Goal: Information Seeking & Learning: Learn about a topic

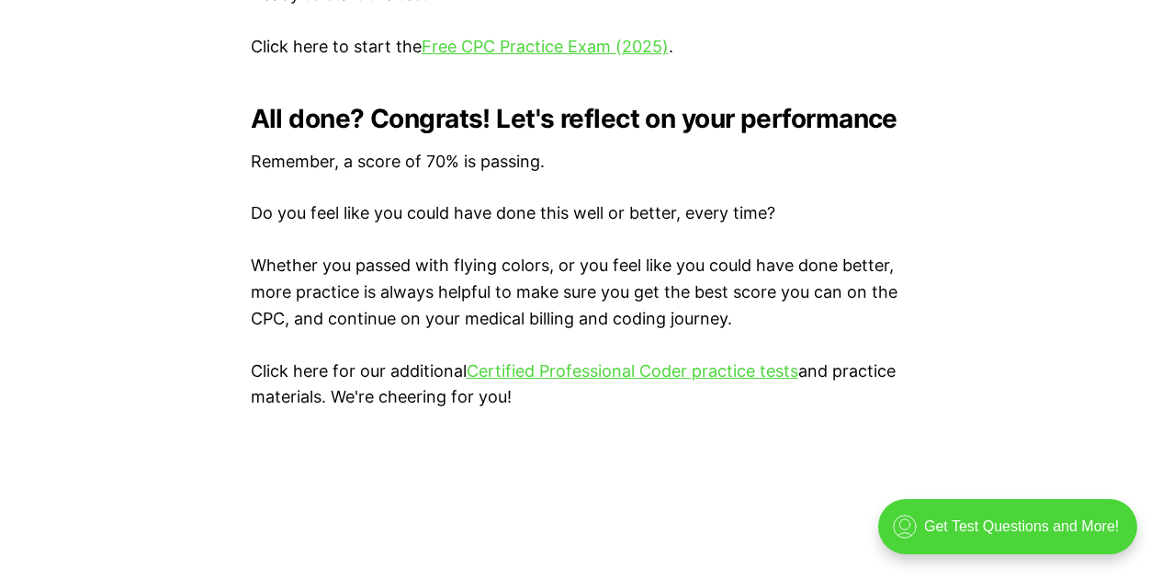
scroll to position [3858, 0]
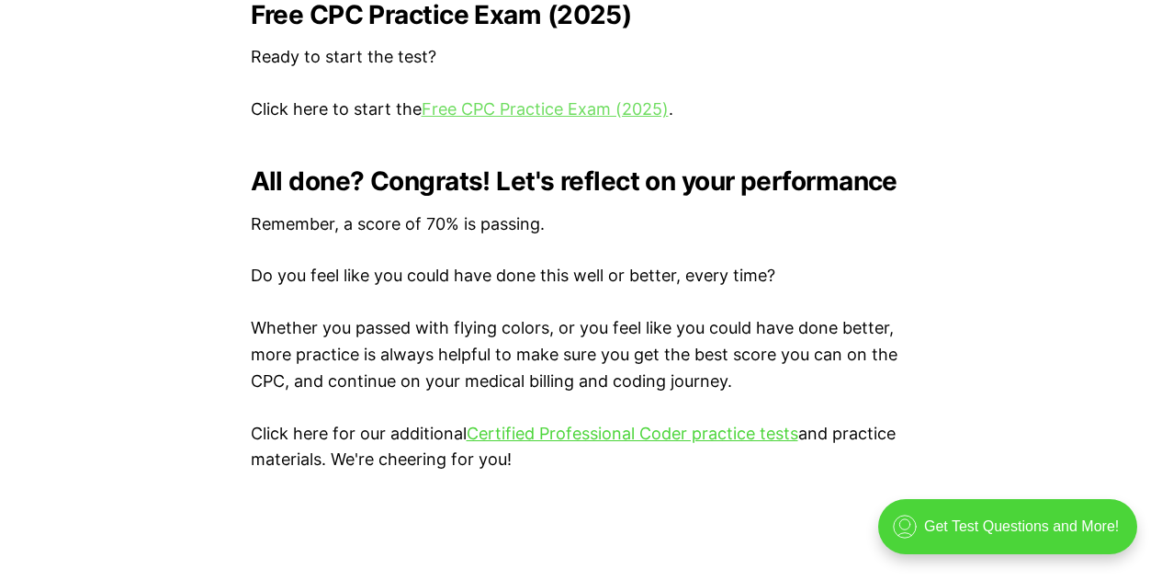
click at [578, 107] on link "Free CPC Practice Exam (2025)" at bounding box center [545, 108] width 247 height 19
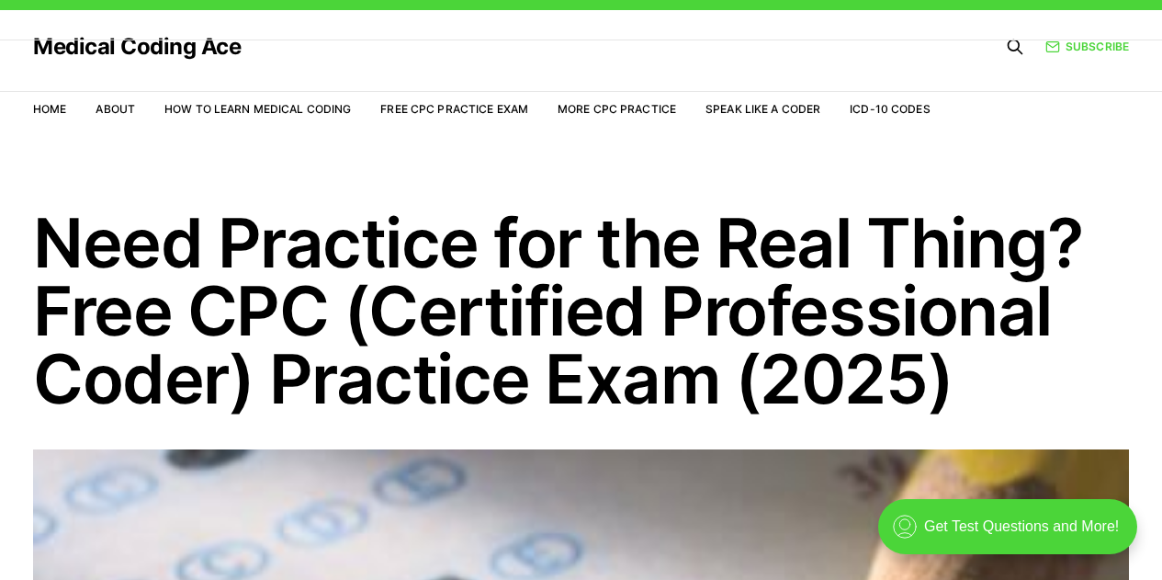
scroll to position [0, 0]
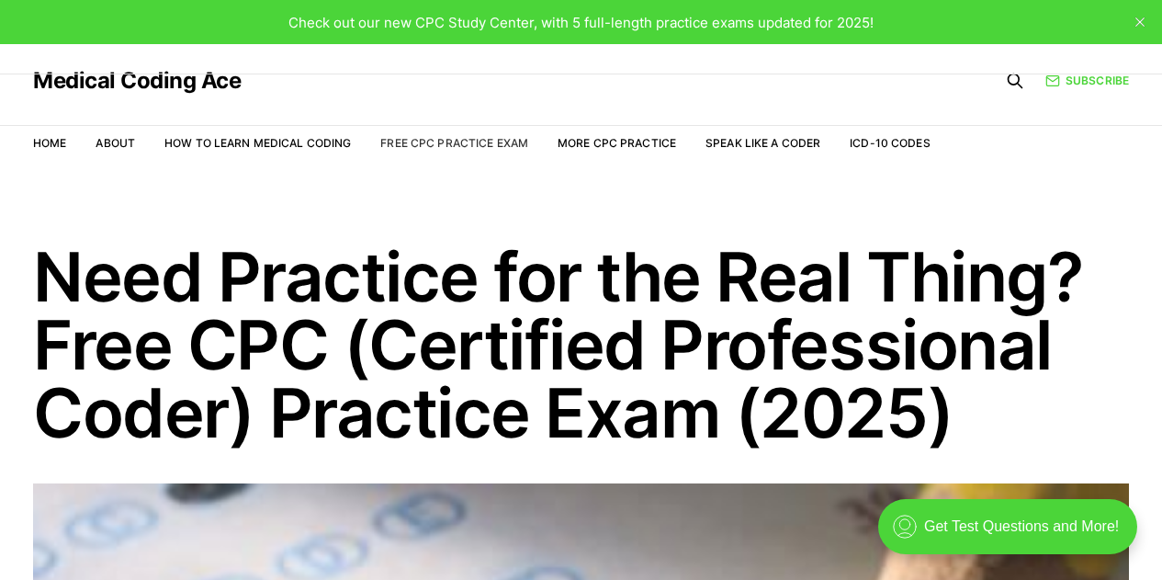
click at [429, 143] on link "Free CPC Practice Exam" at bounding box center [454, 143] width 148 height 14
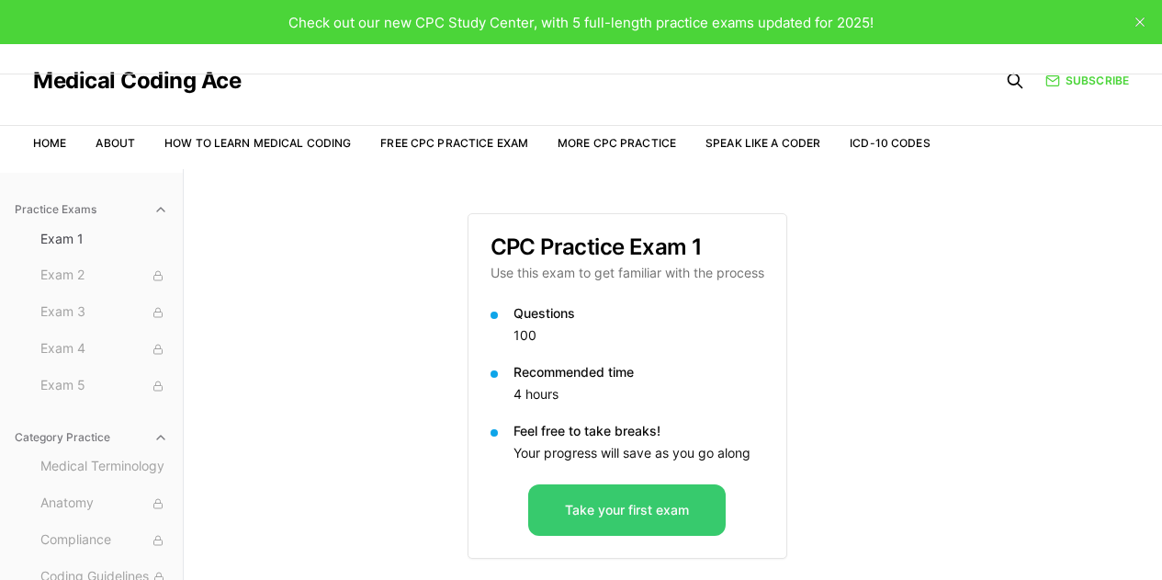
click at [567, 494] on button "Take your first exam" at bounding box center [626, 509] width 197 height 51
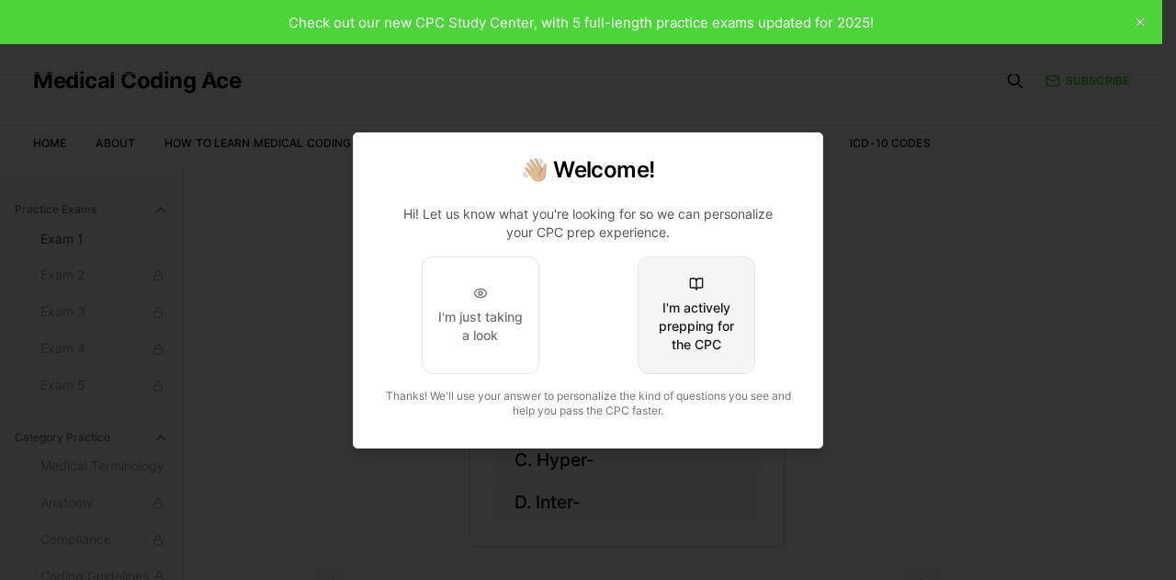
click at [731, 285] on button "I'm actively prepping for the CPC" at bounding box center [696, 315] width 118 height 118
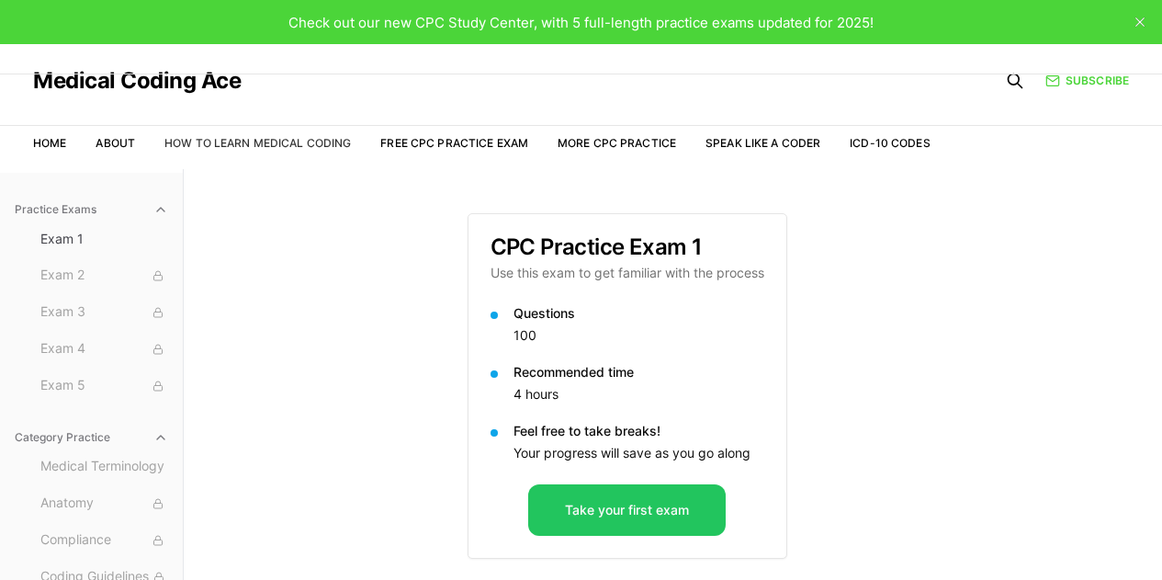
click at [335, 146] on link "How to Learn Medical Coding" at bounding box center [257, 143] width 186 height 14
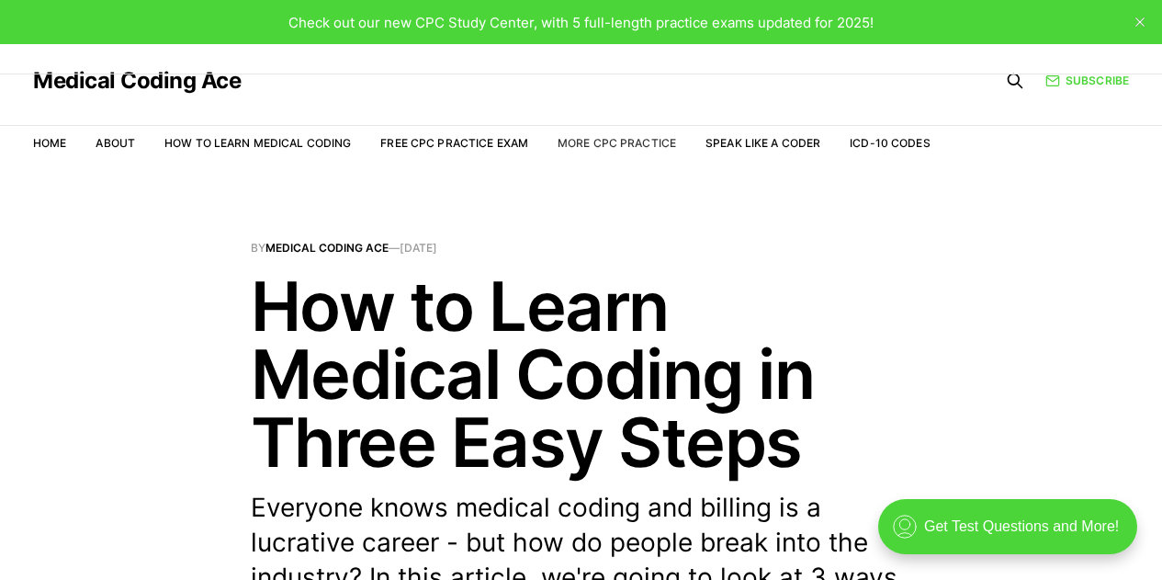
click at [628, 147] on link "More CPC Practice" at bounding box center [617, 143] width 118 height 14
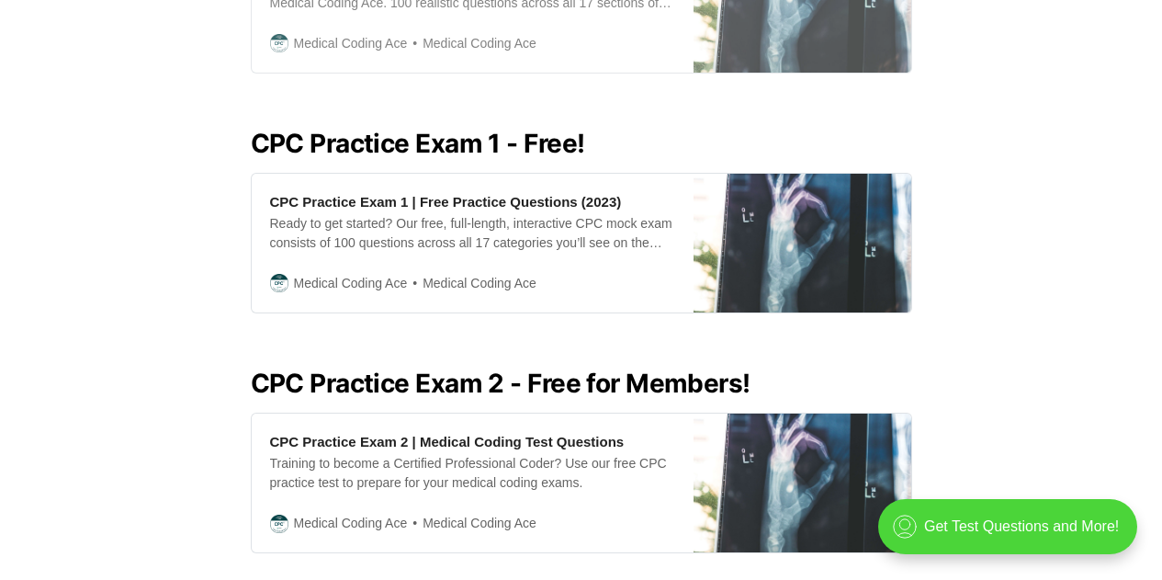
scroll to position [551, 0]
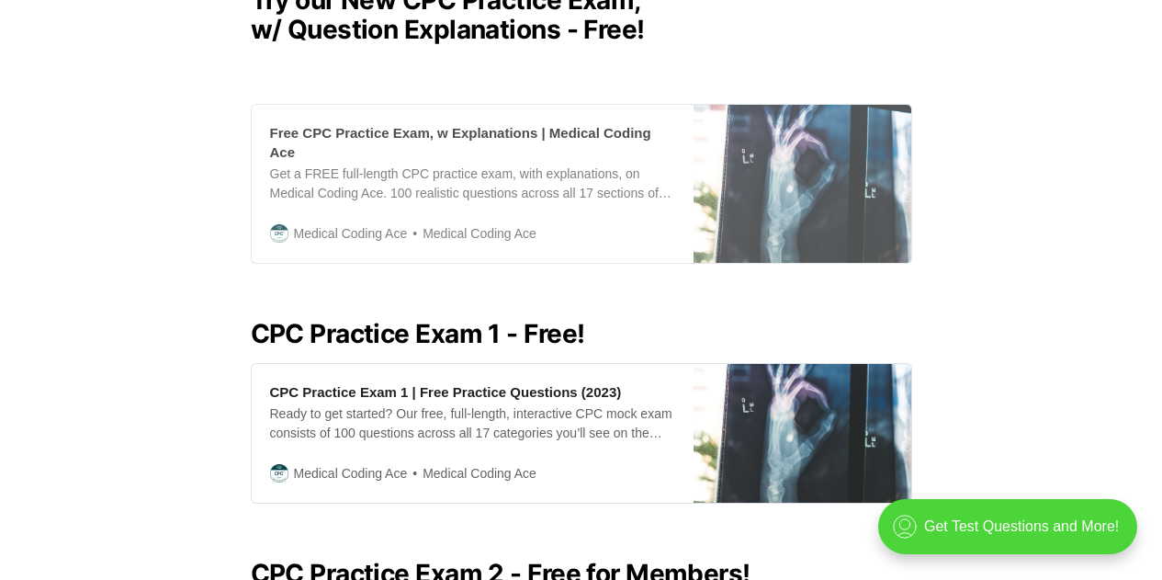
click at [590, 178] on div "Get a FREE full-length CPC practice exam, with explanations, on Medical Coding …" at bounding box center [472, 183] width 405 height 39
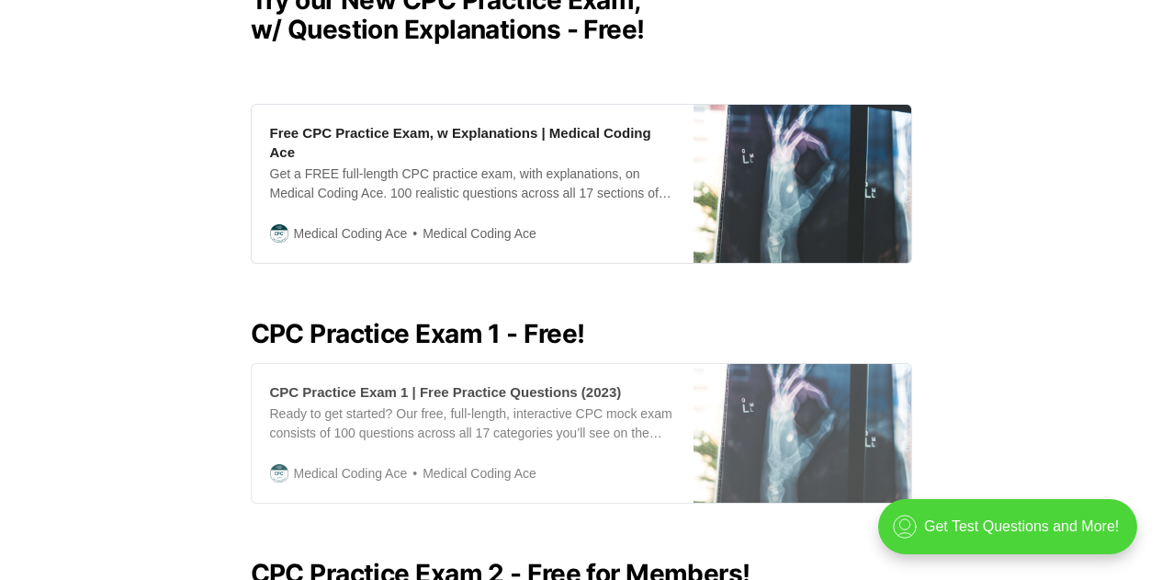
click at [517, 406] on div "Ready to get started? Our free, full-length, interactive CPC mock exam consists…" at bounding box center [472, 423] width 405 height 39
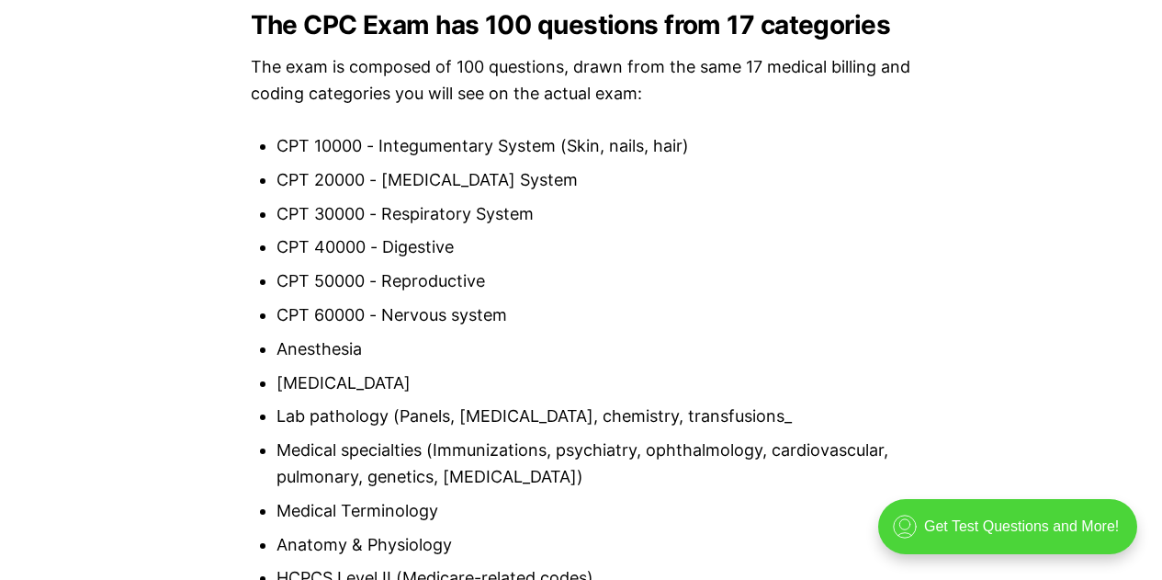
scroll to position [2296, 0]
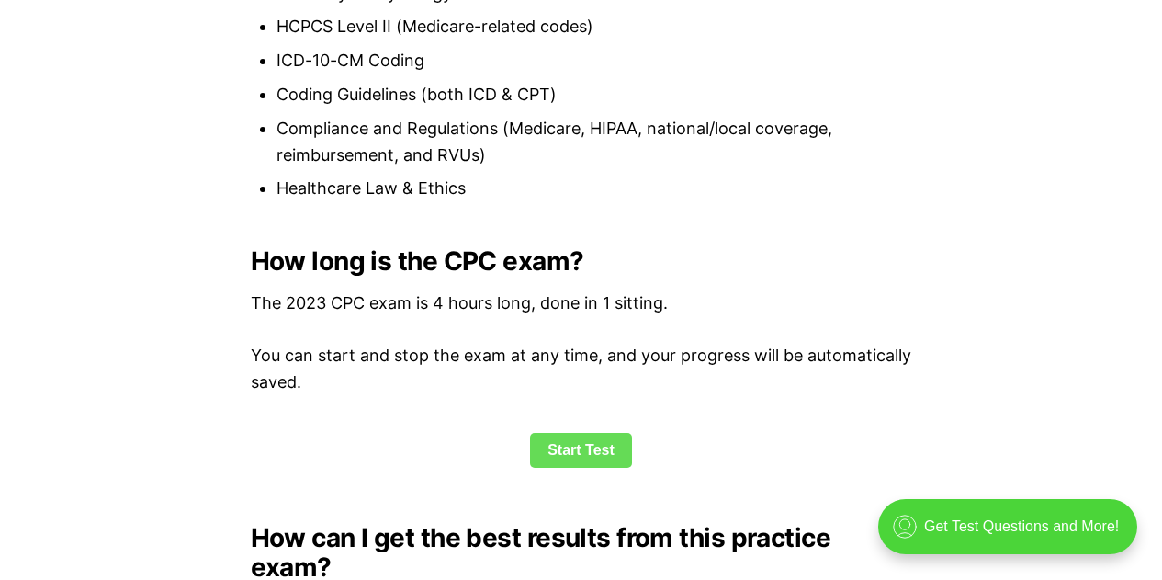
click at [579, 447] on link "Start Test" at bounding box center [581, 450] width 102 height 35
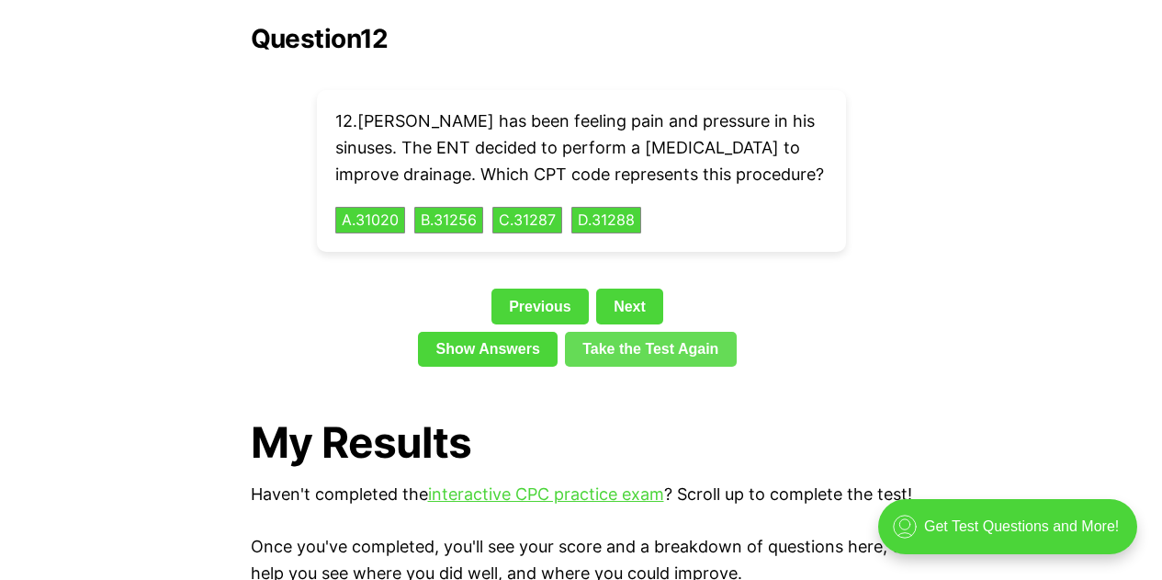
scroll to position [4118, 0]
